Goal: Task Accomplishment & Management: Manage account settings

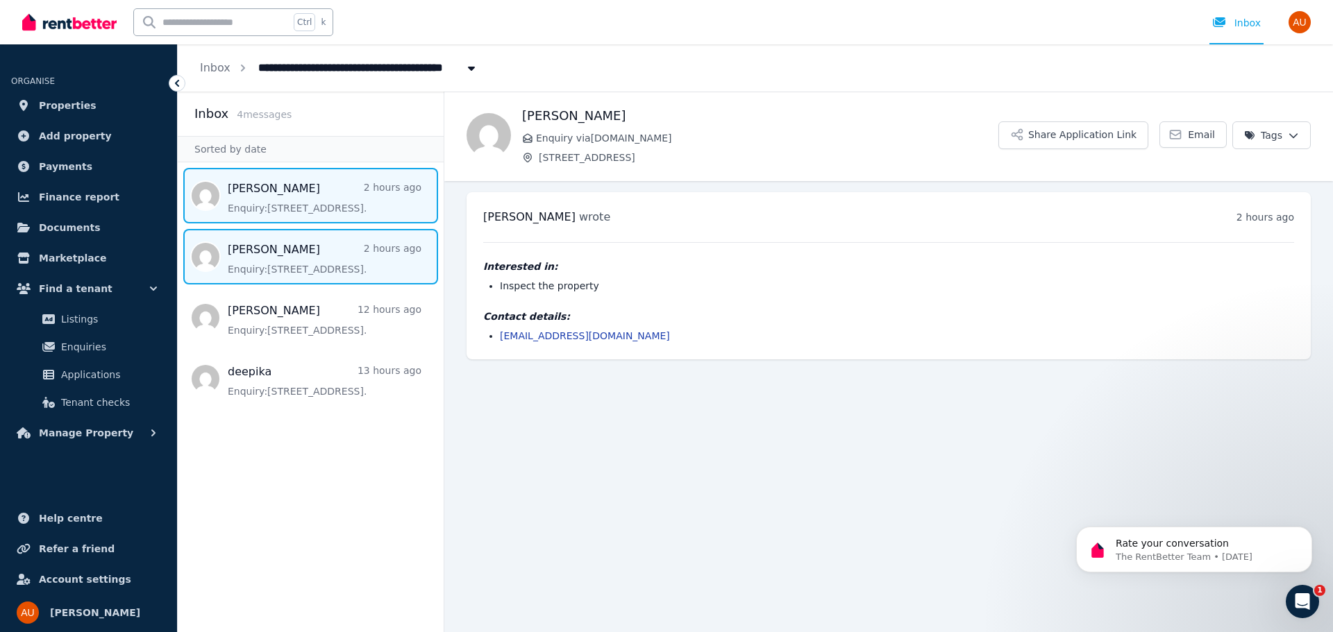
click at [299, 252] on span "Message list" at bounding box center [311, 257] width 266 height 56
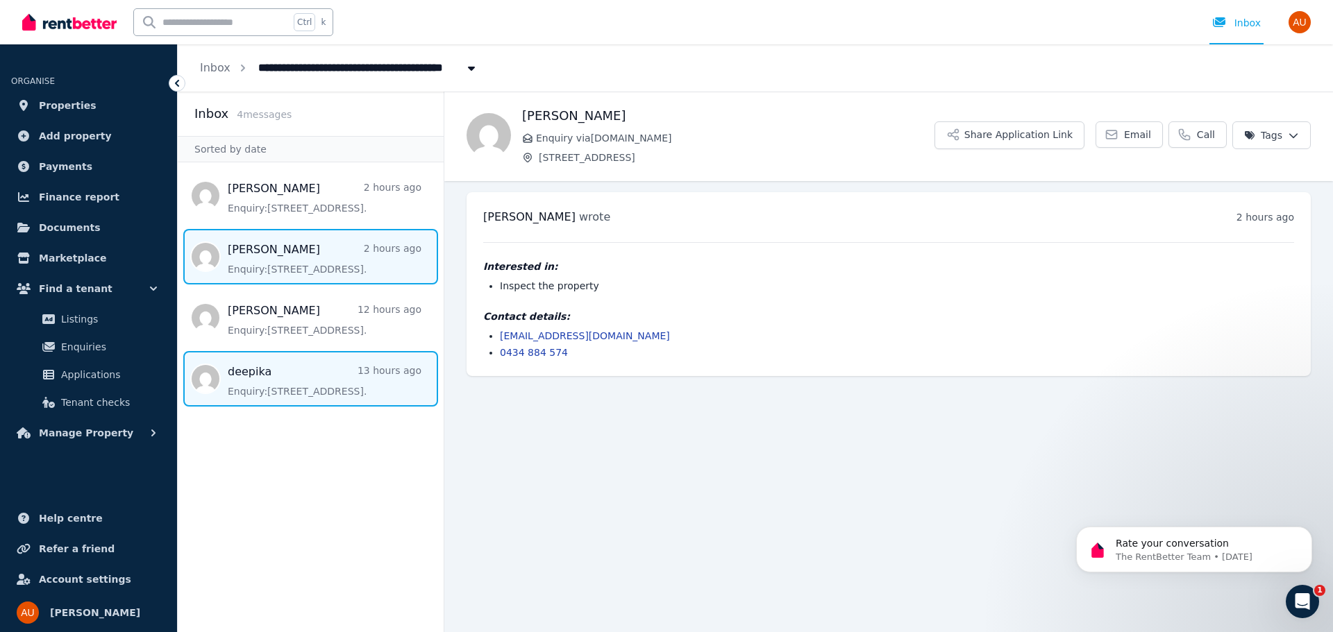
click at [350, 387] on span "Message list" at bounding box center [311, 379] width 266 height 56
